Goal: Navigation & Orientation: Understand site structure

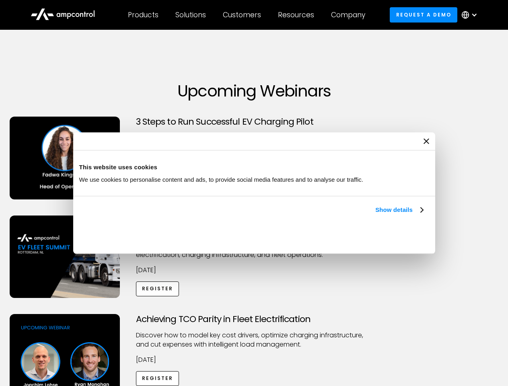
click at [375, 215] on link "Show details" at bounding box center [398, 210] width 47 height 10
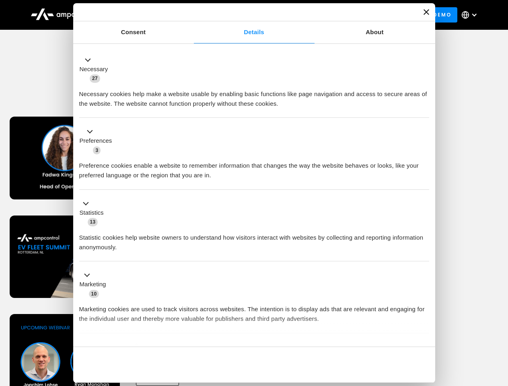
click at [424, 333] on ul "Necessary 27 Necessary cookies help make a website usable by enabling basic fun…" at bounding box center [253, 211] width 357 height 331
click at [499, 324] on div "Achieving TCO Parity in Fleet Electrification Discover how to model key cost dr…" at bounding box center [254, 377] width 505 height 126
click at [247, 15] on div "Customers" at bounding box center [242, 14] width 38 height 9
click at [143, 15] on div "Products" at bounding box center [143, 14] width 31 height 9
click at [191, 15] on div "Solutions" at bounding box center [190, 14] width 31 height 9
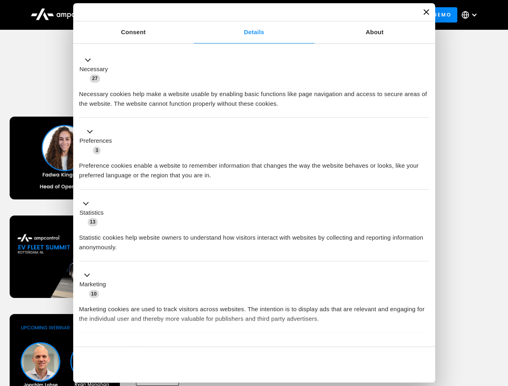
click at [243, 15] on div "Customers" at bounding box center [242, 14] width 38 height 9
click at [297, 15] on div "Resources" at bounding box center [296, 14] width 36 height 9
click at [350, 15] on div "Company" at bounding box center [348, 14] width 34 height 9
click at [471, 15] on div at bounding box center [474, 15] width 6 height 6
